Goal: Transaction & Acquisition: Purchase product/service

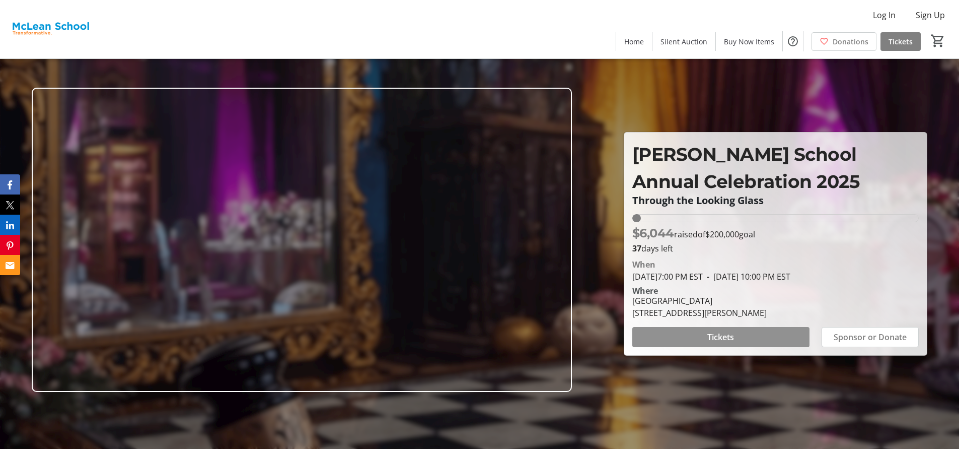
click at [737, 331] on span at bounding box center [720, 337] width 177 height 24
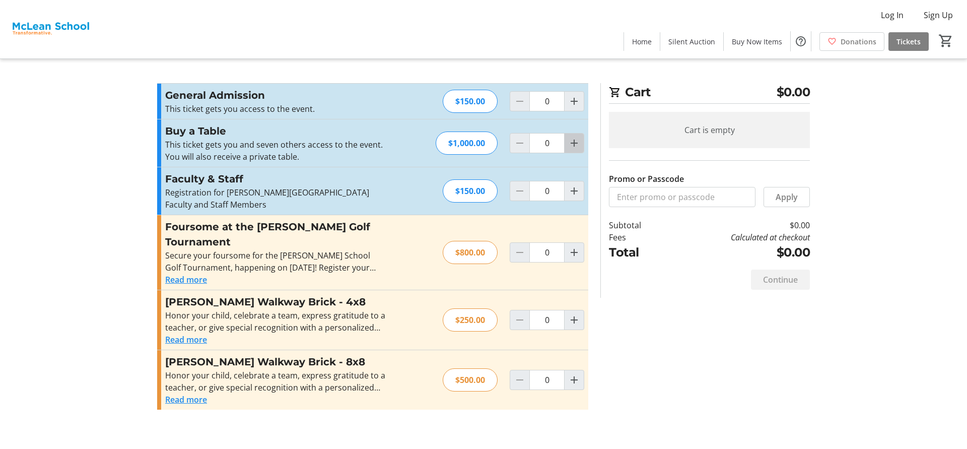
click at [574, 141] on mat-icon "Increment by one" at bounding box center [574, 143] width 12 height 12
type input "1"
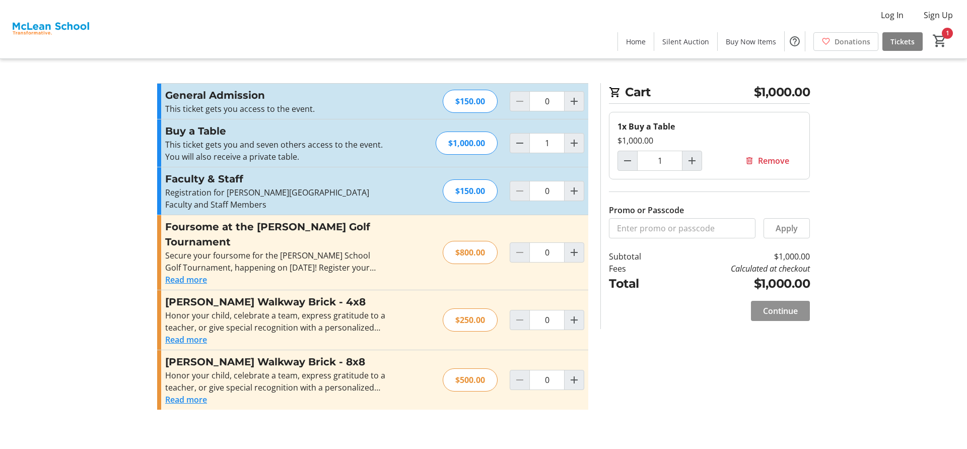
click at [789, 311] on span "Continue" at bounding box center [780, 311] width 35 height 12
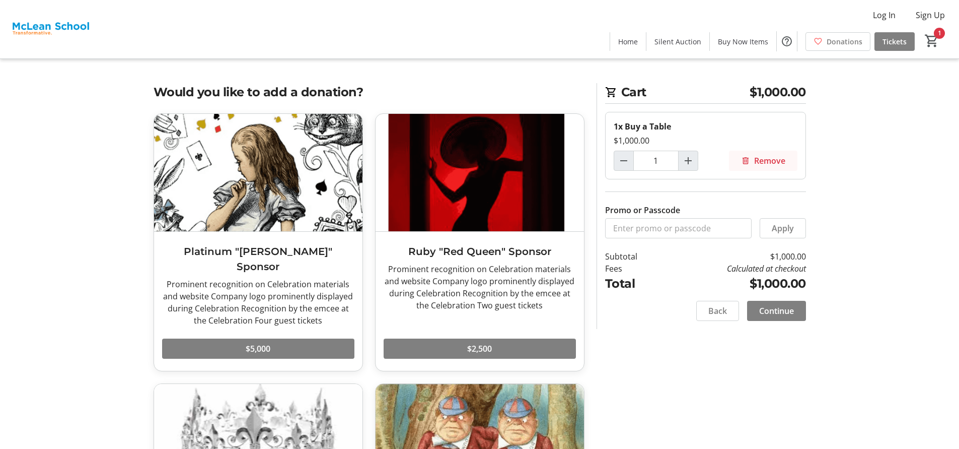
click at [767, 156] on span "Remove" at bounding box center [769, 161] width 31 height 12
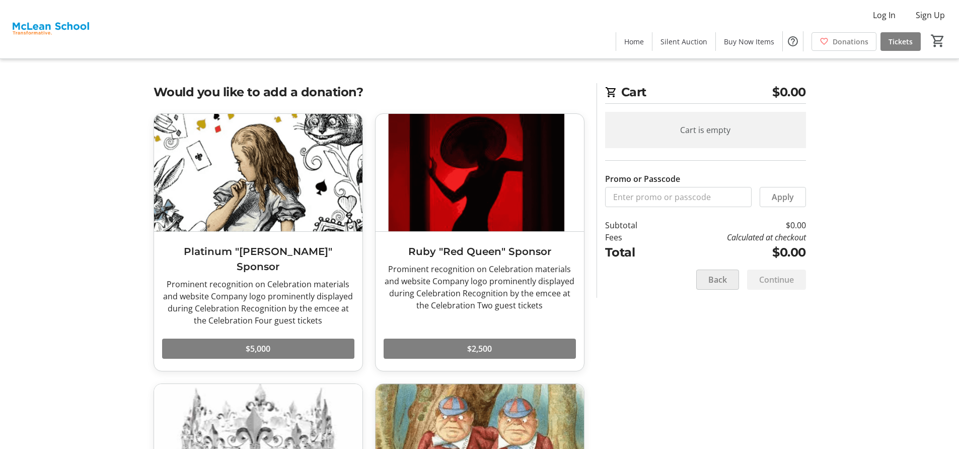
click at [712, 285] on span "Back" at bounding box center [717, 279] width 19 height 12
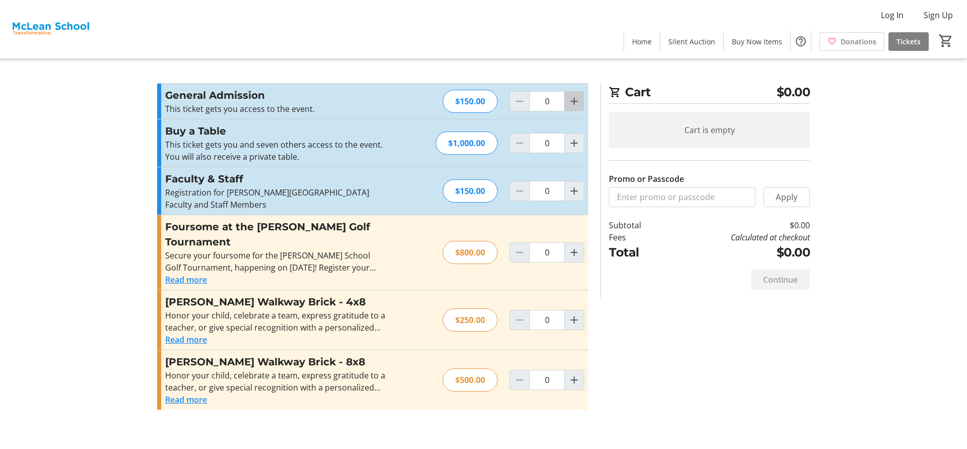
click at [575, 96] on mat-icon "Increment by one" at bounding box center [574, 101] width 12 height 12
type input "1"
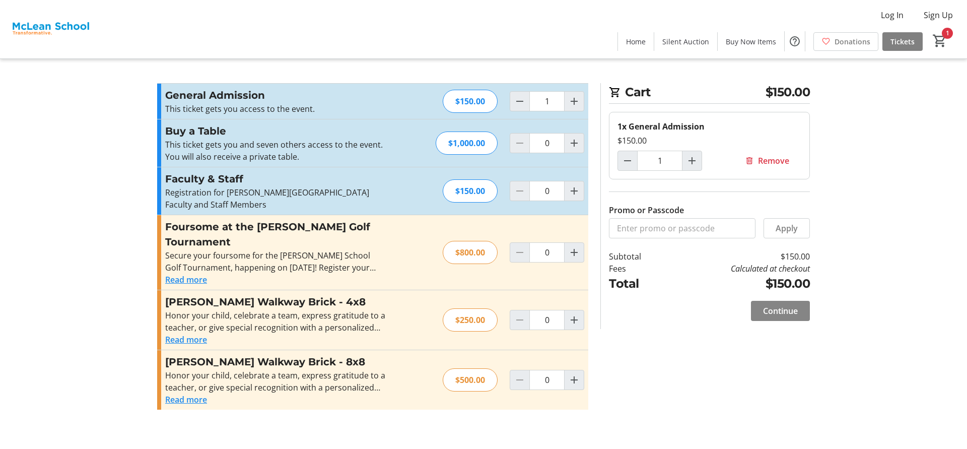
click at [796, 315] on span "Continue" at bounding box center [780, 311] width 35 height 12
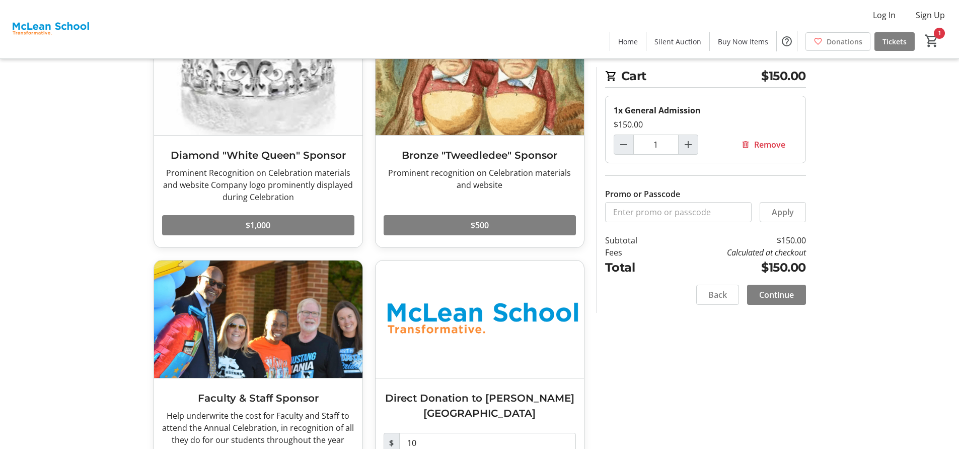
scroll to position [371, 0]
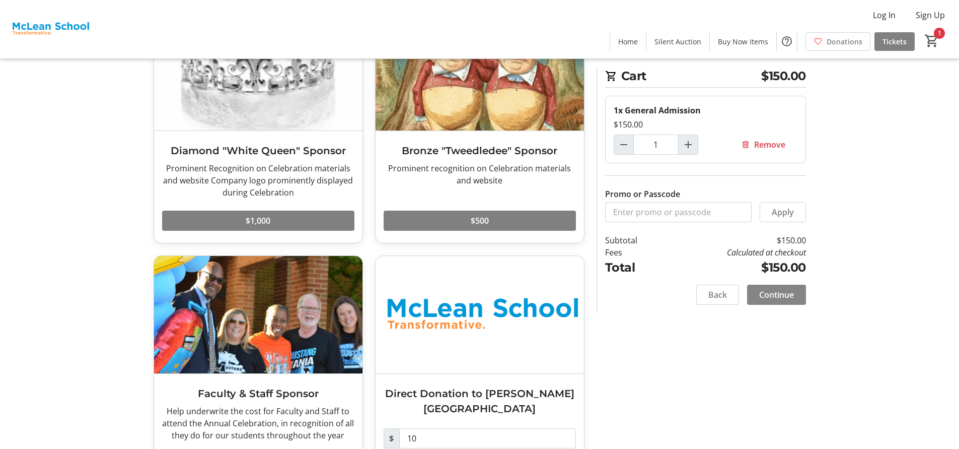
click at [776, 294] on span "Continue" at bounding box center [776, 295] width 35 height 12
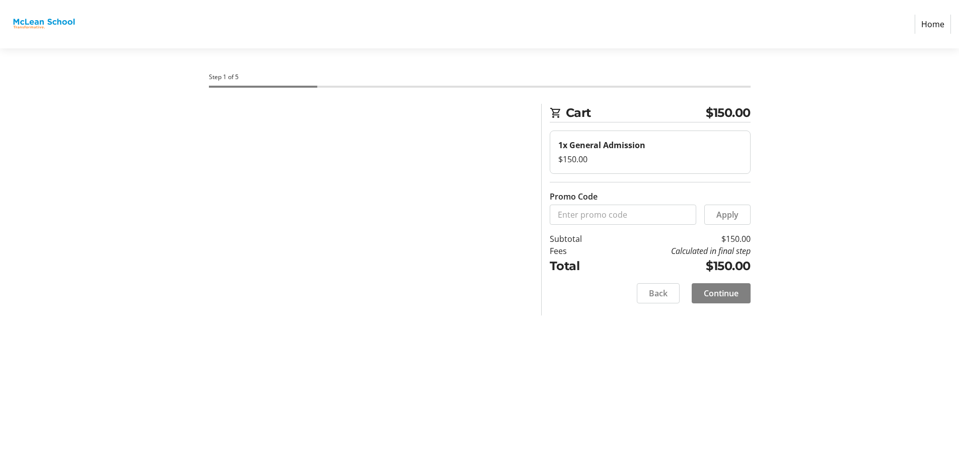
select select
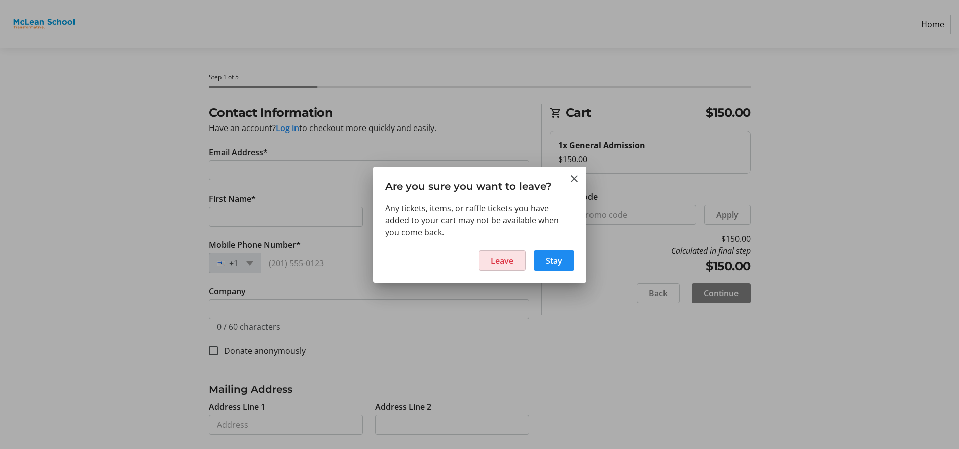
click at [519, 258] on span at bounding box center [502, 260] width 46 height 24
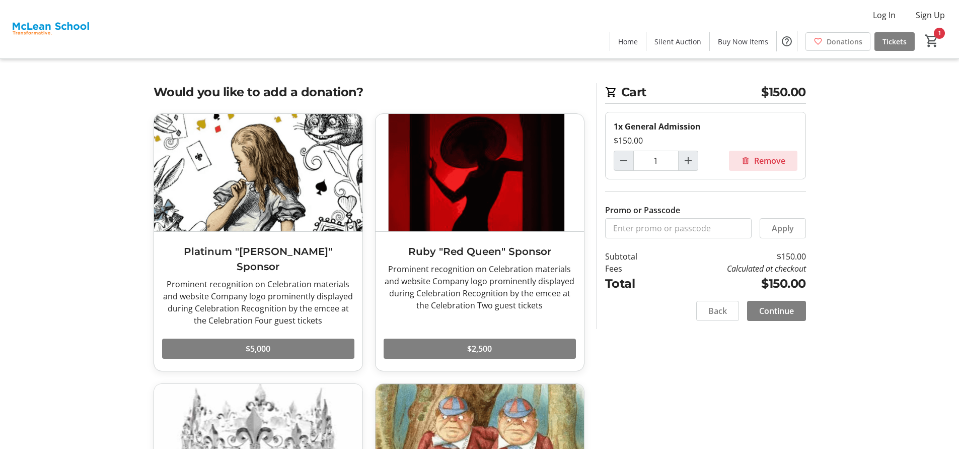
click at [771, 154] on button "Remove" at bounding box center [763, 161] width 68 height 20
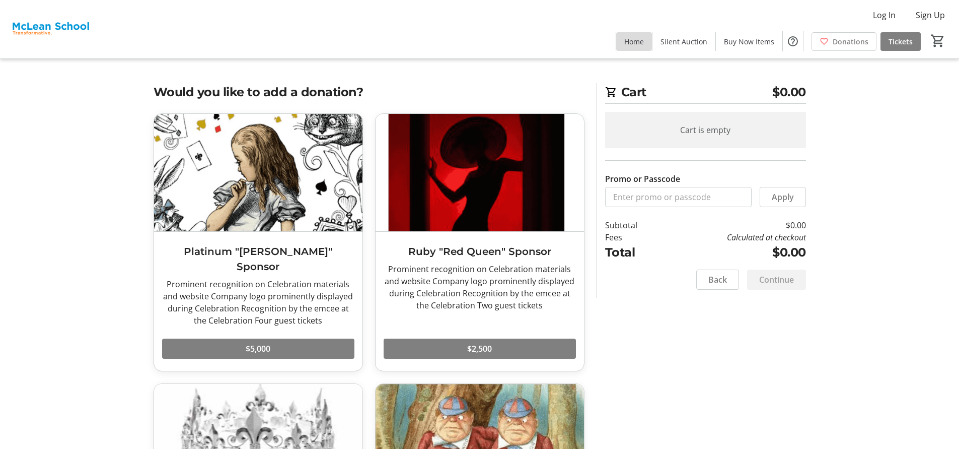
click at [640, 43] on span "Home" at bounding box center [634, 41] width 20 height 11
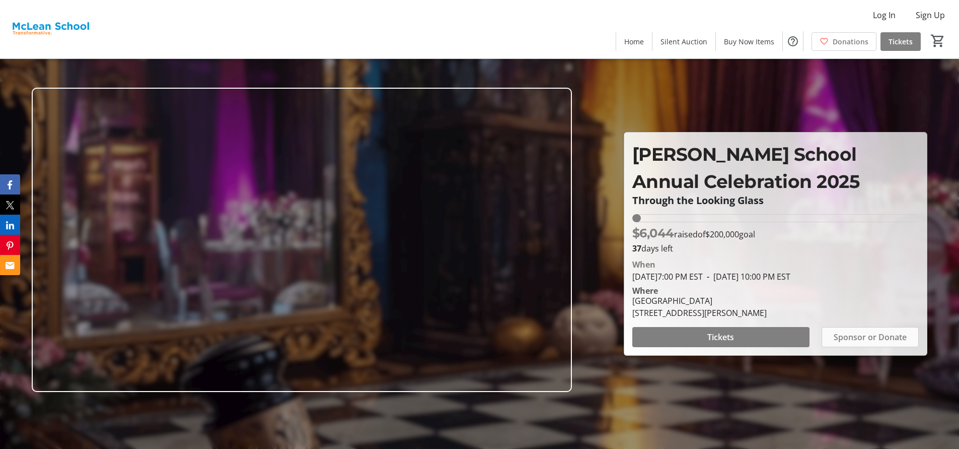
click at [854, 336] on span "Sponsor or Donate" at bounding box center [870, 337] width 73 height 12
